Goal: Task Accomplishment & Management: Manage account settings

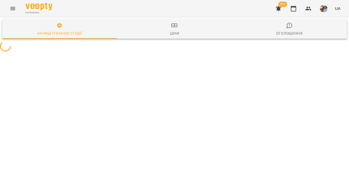
select select "**"
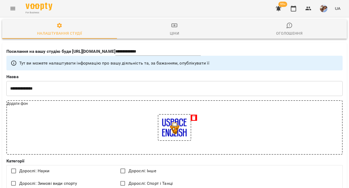
click at [12, 6] on icon "Menu" at bounding box center [13, 8] width 6 height 6
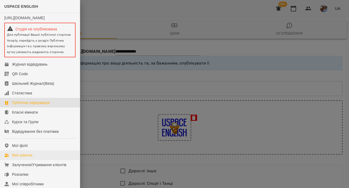
click at [23, 160] on link "Мої клієнти" at bounding box center [40, 156] width 80 height 10
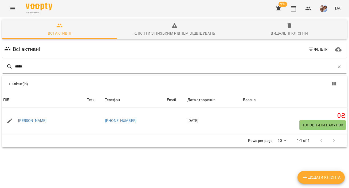
type input "*****"
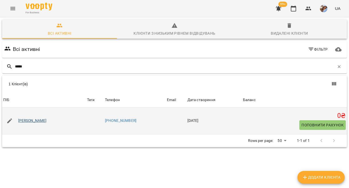
drag, startPoint x: 64, startPoint y: 108, endPoint x: 31, endPoint y: 120, distance: 35.5
click at [31, 120] on link "[PERSON_NAME]" at bounding box center [32, 120] width 29 height 5
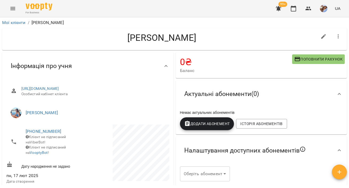
click at [193, 121] on span "Додати Абонемент" at bounding box center [207, 124] width 46 height 6
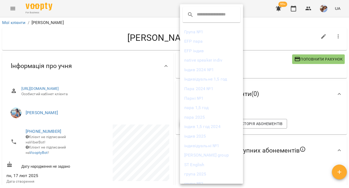
click at [192, 71] on li "Індив 2024 №1" at bounding box center [211, 70] width 63 height 10
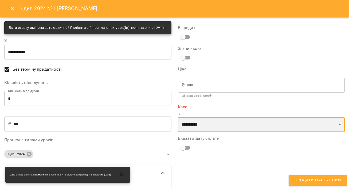
select select "****"
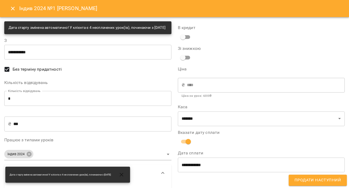
click at [303, 182] on span "Продати наступний" at bounding box center [318, 180] width 46 height 7
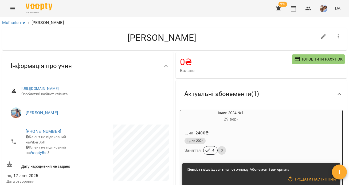
click at [278, 8] on icon "button" at bounding box center [278, 8] width 5 height 5
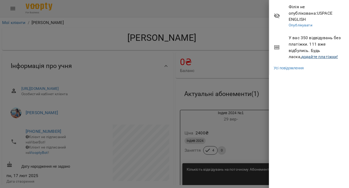
click at [302, 54] on link "додайте платіжки!" at bounding box center [319, 56] width 37 height 5
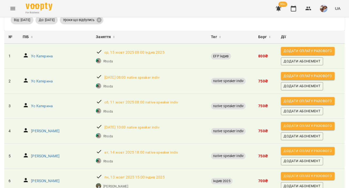
scroll to position [39, 0]
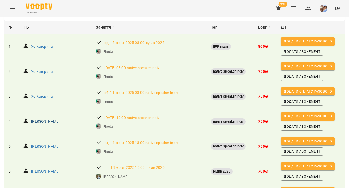
click at [49, 121] on p "[PERSON_NAME]" at bounding box center [45, 121] width 29 height 5
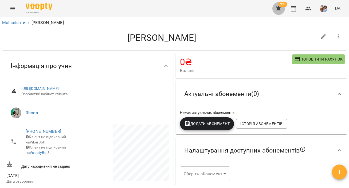
click at [274, 8] on button "button" at bounding box center [278, 8] width 13 height 13
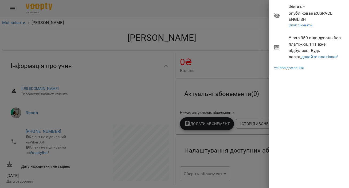
click at [323, 46] on span "У вас 350 відвідувань без платіжки. 111 вже відбулись. Будь ласка, додайте плат…" at bounding box center [317, 47] width 56 height 25
click at [321, 54] on link "додайте платіжки!" at bounding box center [319, 56] width 37 height 5
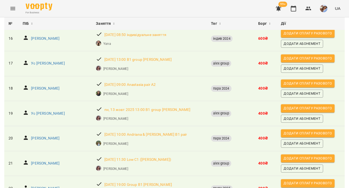
scroll to position [469, 0]
